Goal: Information Seeking & Learning: Learn about a topic

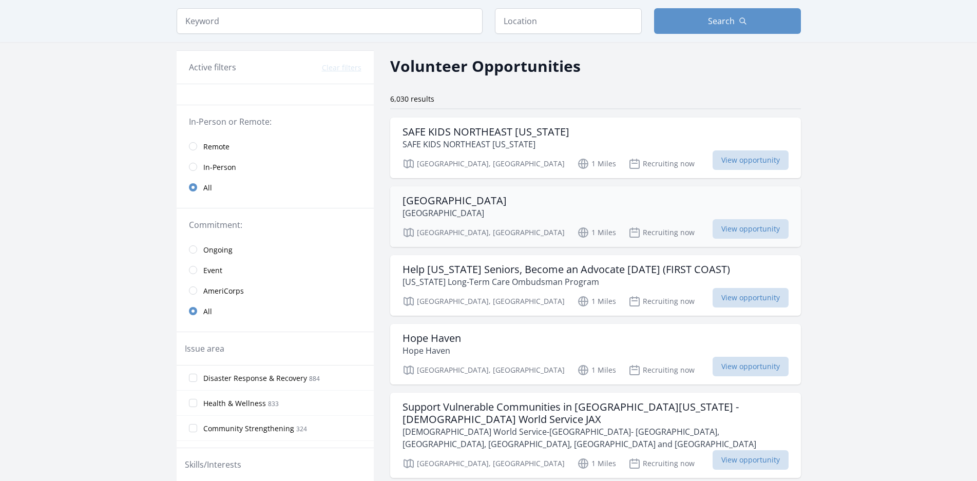
scroll to position [51, 0]
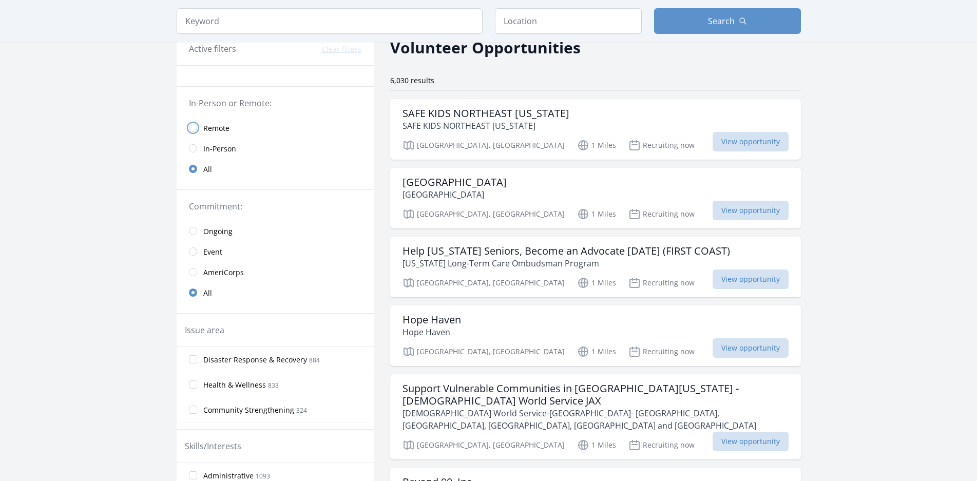
click at [190, 126] on input "radio" at bounding box center [193, 128] width 8 height 8
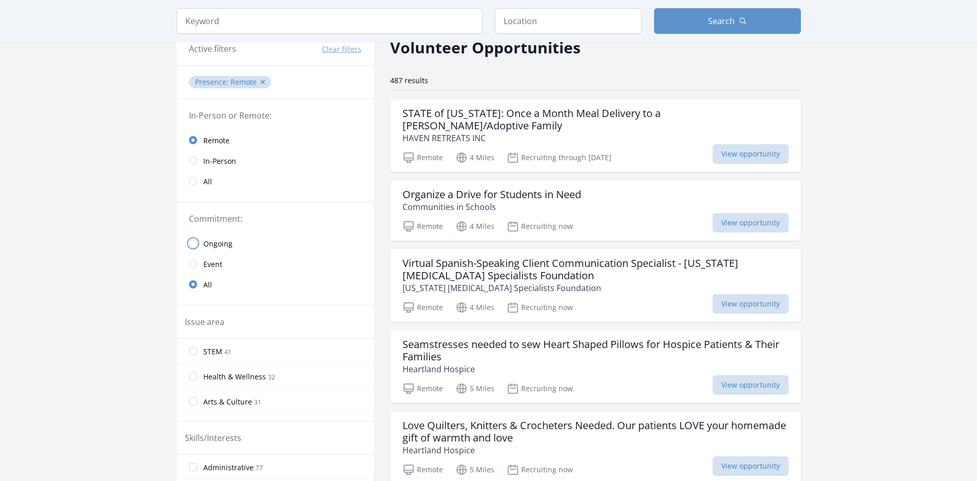
click at [196, 244] on input "radio" at bounding box center [193, 243] width 8 height 8
click at [193, 241] on input "radio" at bounding box center [193, 243] width 8 height 8
click at [190, 248] on link "Ongoing" at bounding box center [275, 243] width 197 height 21
click at [190, 245] on input "radio" at bounding box center [193, 243] width 8 height 8
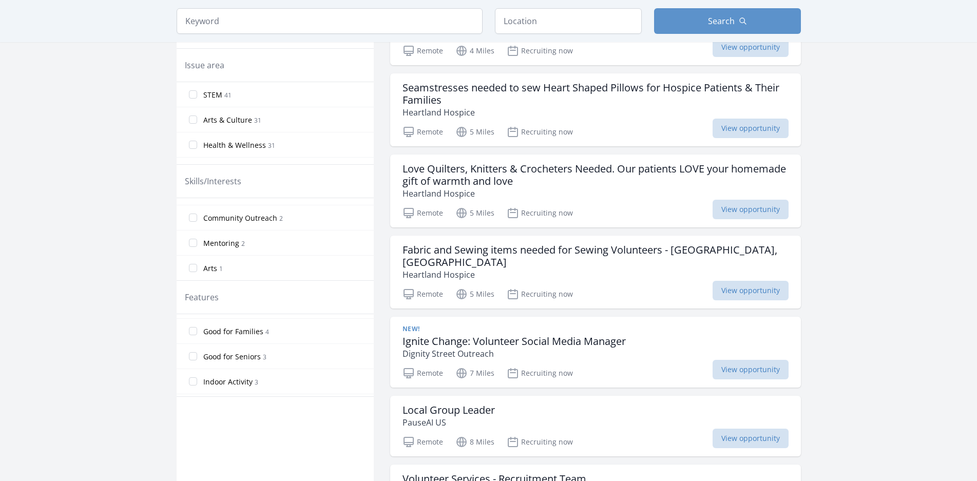
scroll to position [41, 0]
click at [196, 338] on input "Good for Seniors 3" at bounding box center [193, 336] width 8 height 8
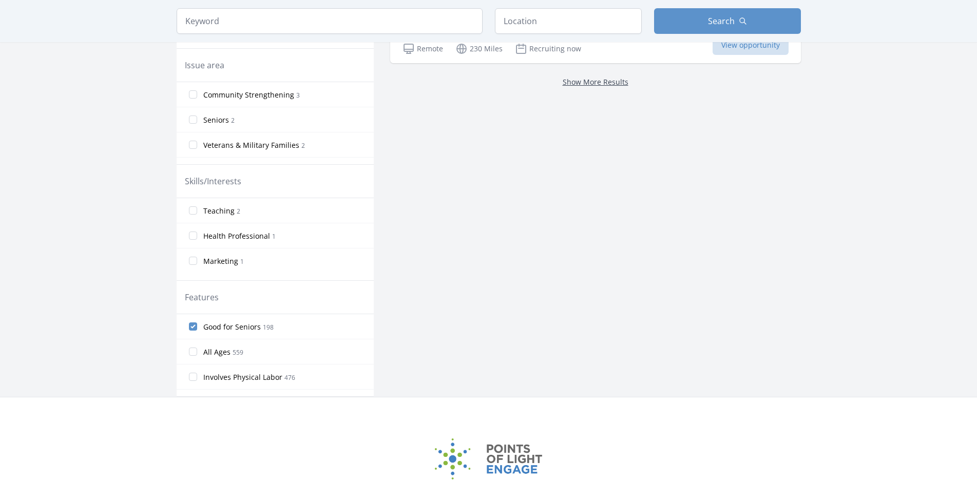
click at [586, 82] on link "Show More Results" at bounding box center [595, 82] width 66 height 10
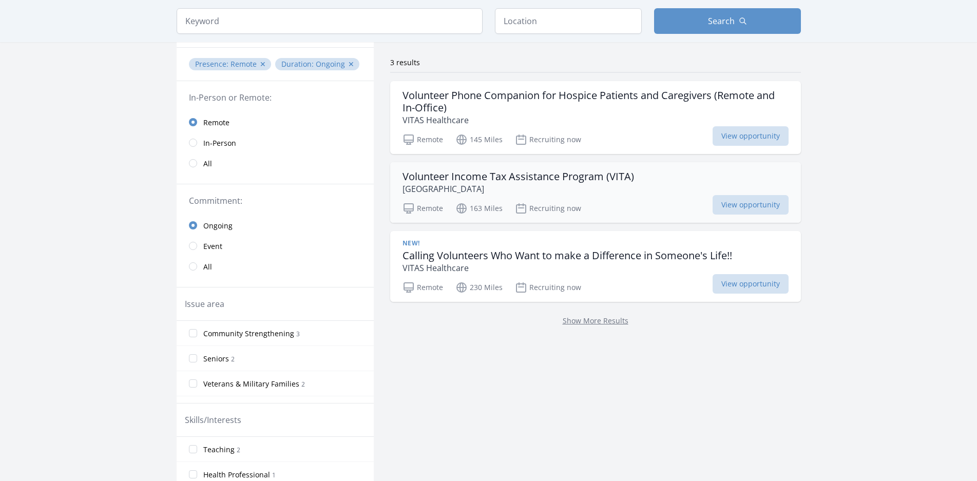
scroll to position [51, 0]
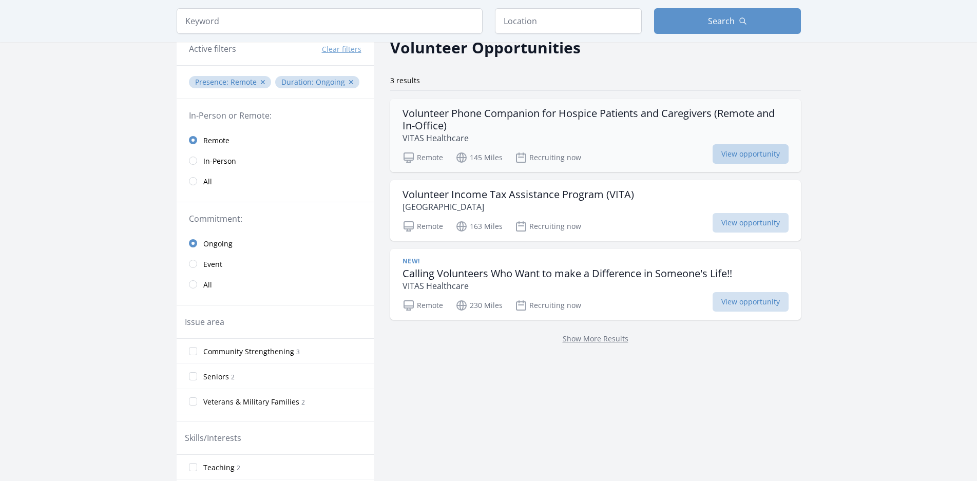
click at [744, 153] on span "View opportunity" at bounding box center [750, 154] width 76 height 20
